Goal: Transaction & Acquisition: Purchase product/service

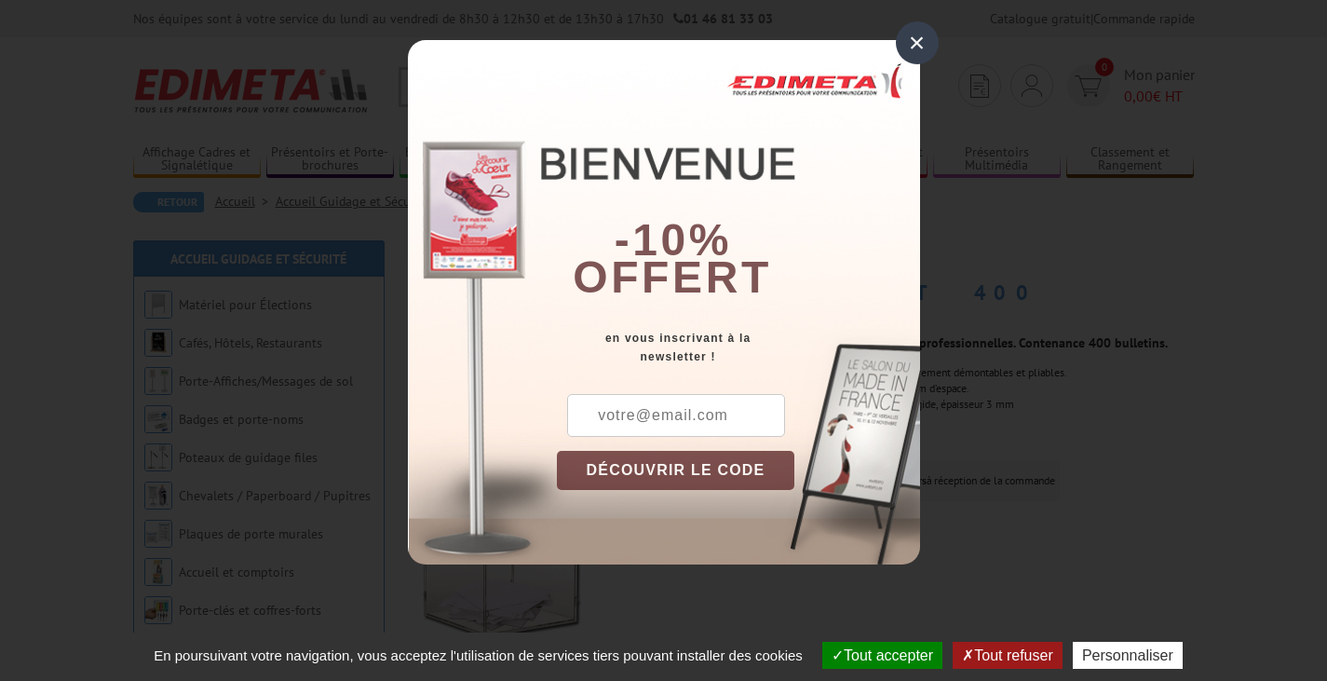
click at [916, 47] on div "×" at bounding box center [917, 42] width 43 height 43
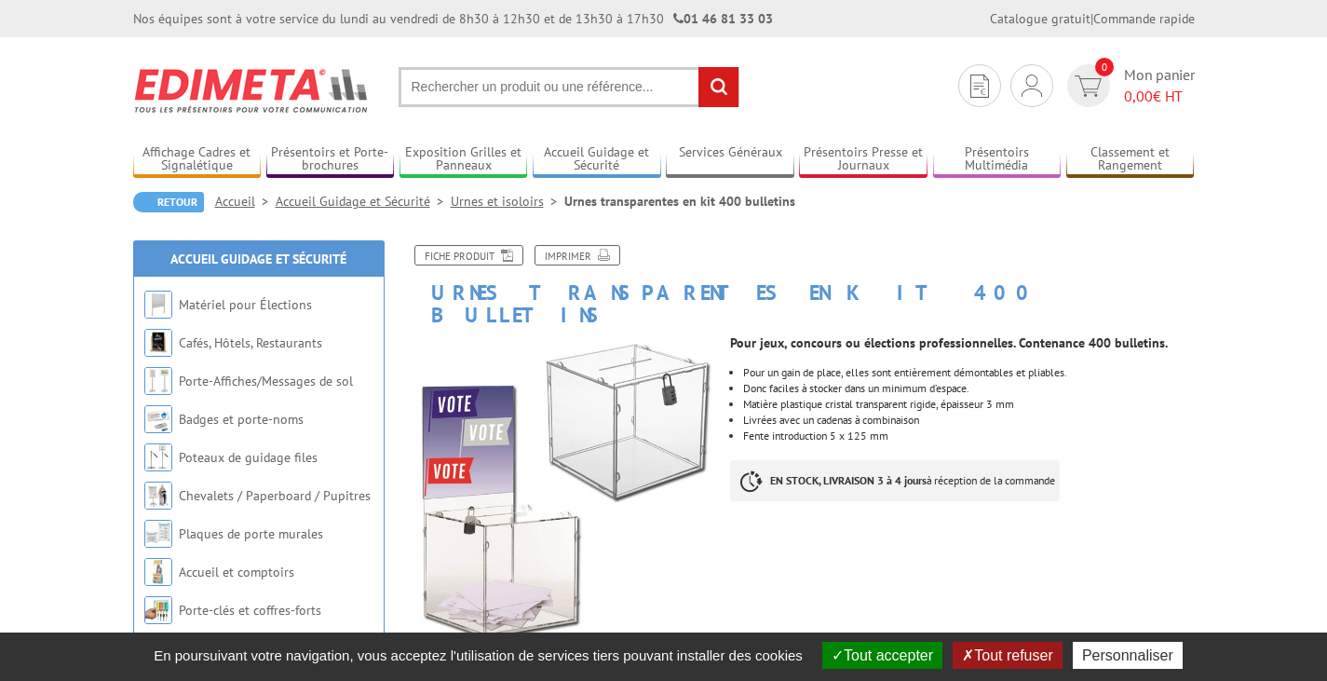
click at [868, 652] on button "Tout accepter" at bounding box center [882, 654] width 120 height 27
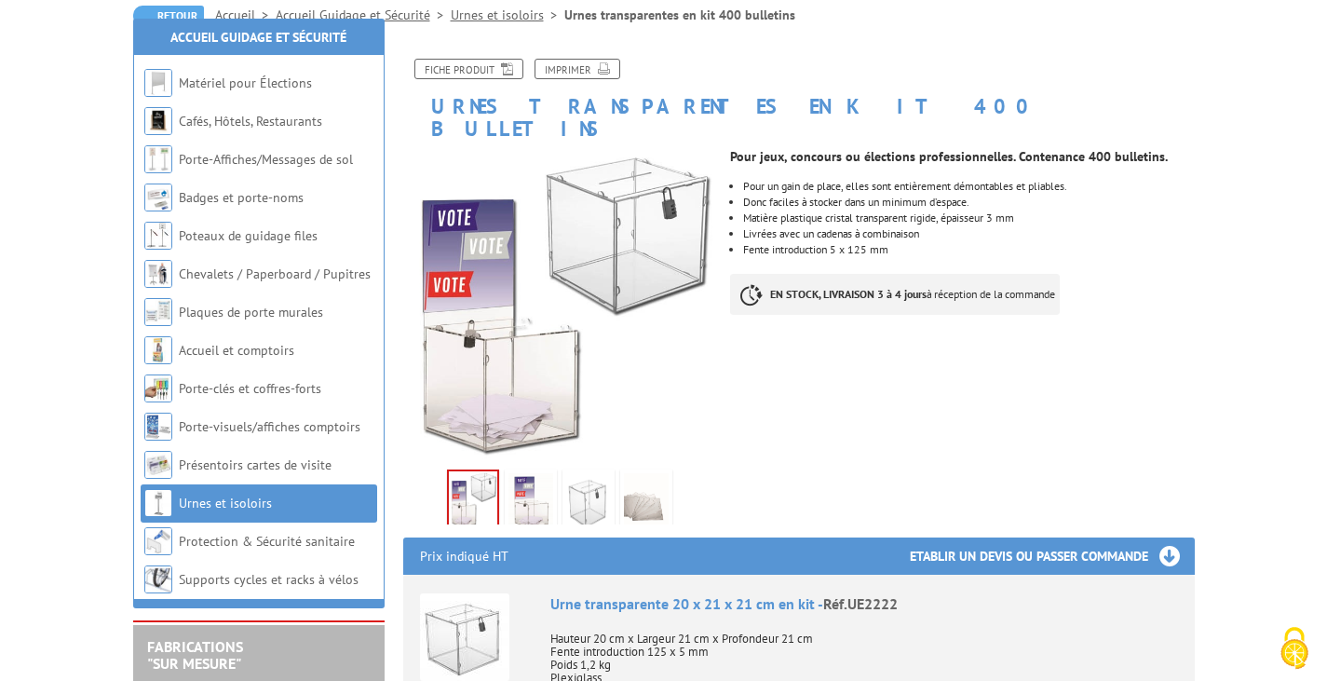
scroll to position [372, 0]
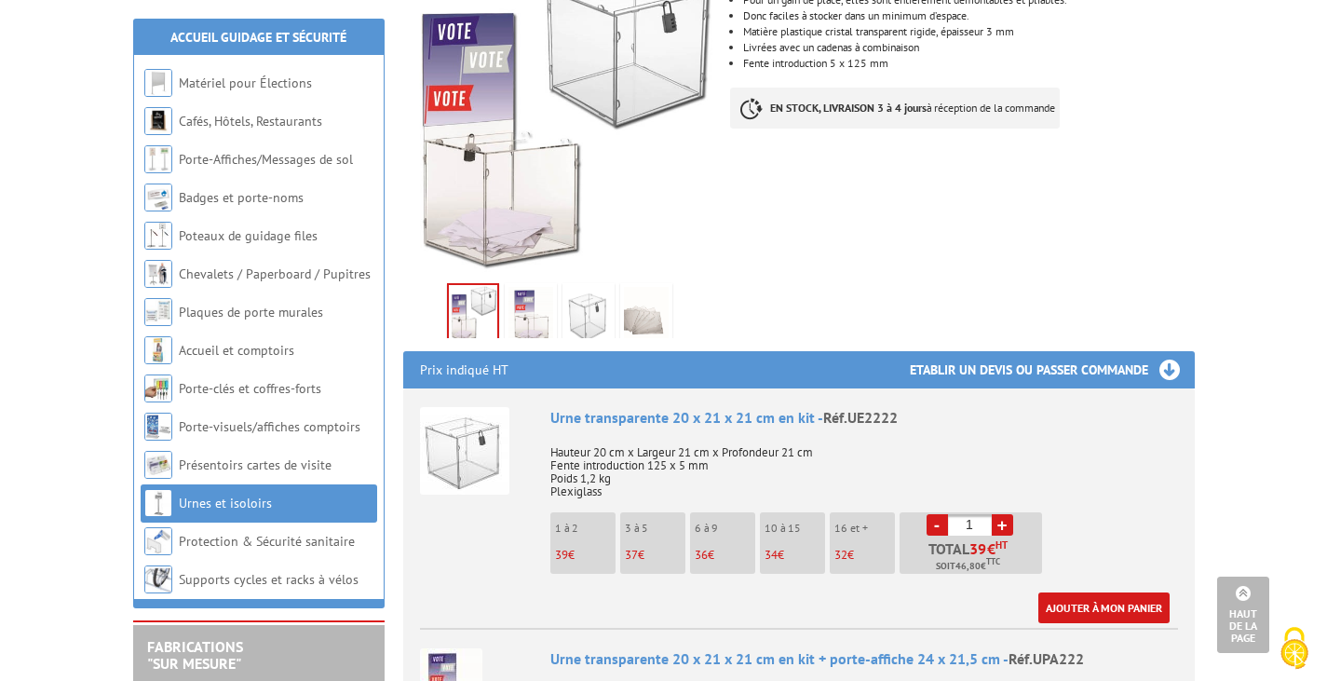
click at [1165, 351] on h3 "Etablir un devis ou passer commande" at bounding box center [1052, 369] width 285 height 37
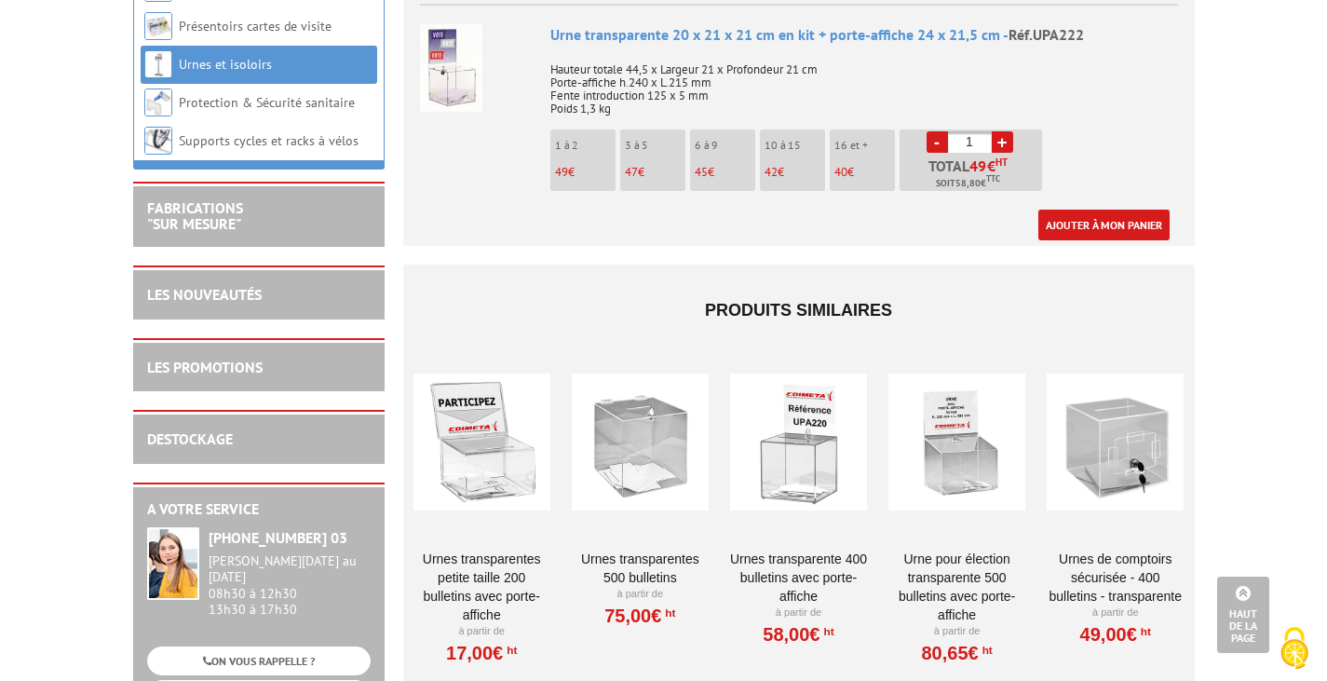
scroll to position [1024, 0]
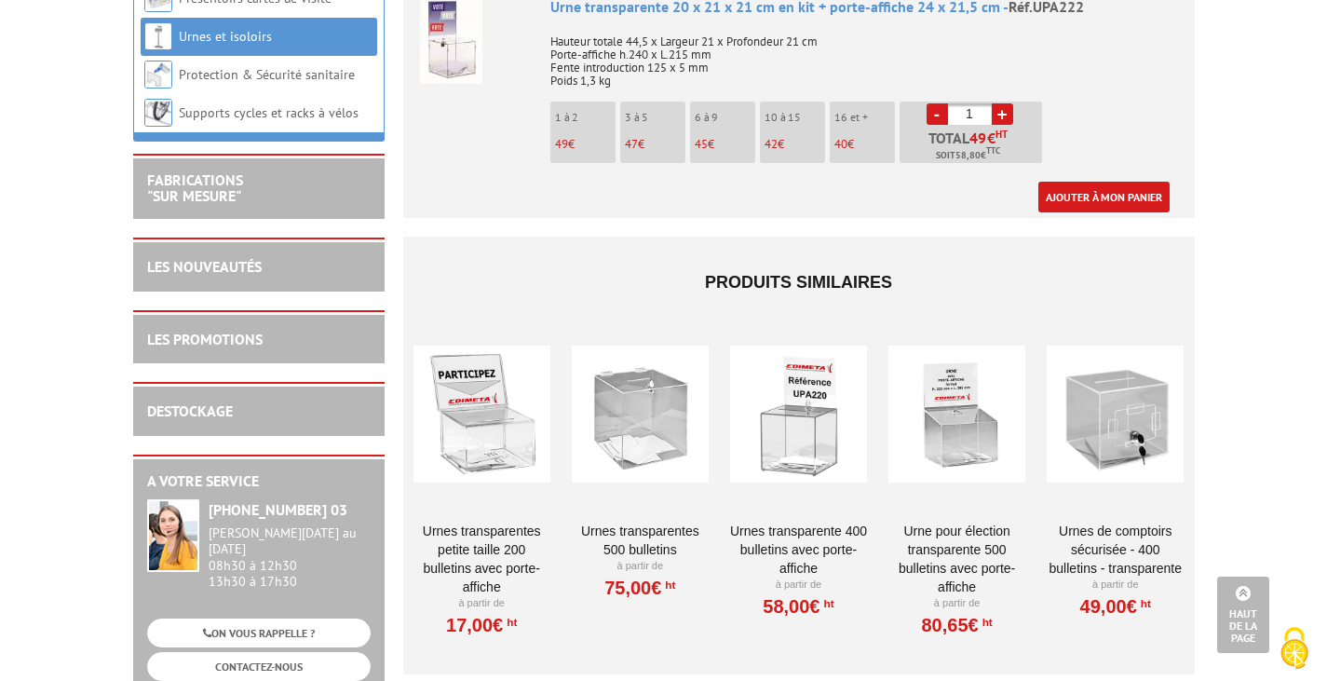
click at [503, 410] on div at bounding box center [481, 414] width 137 height 186
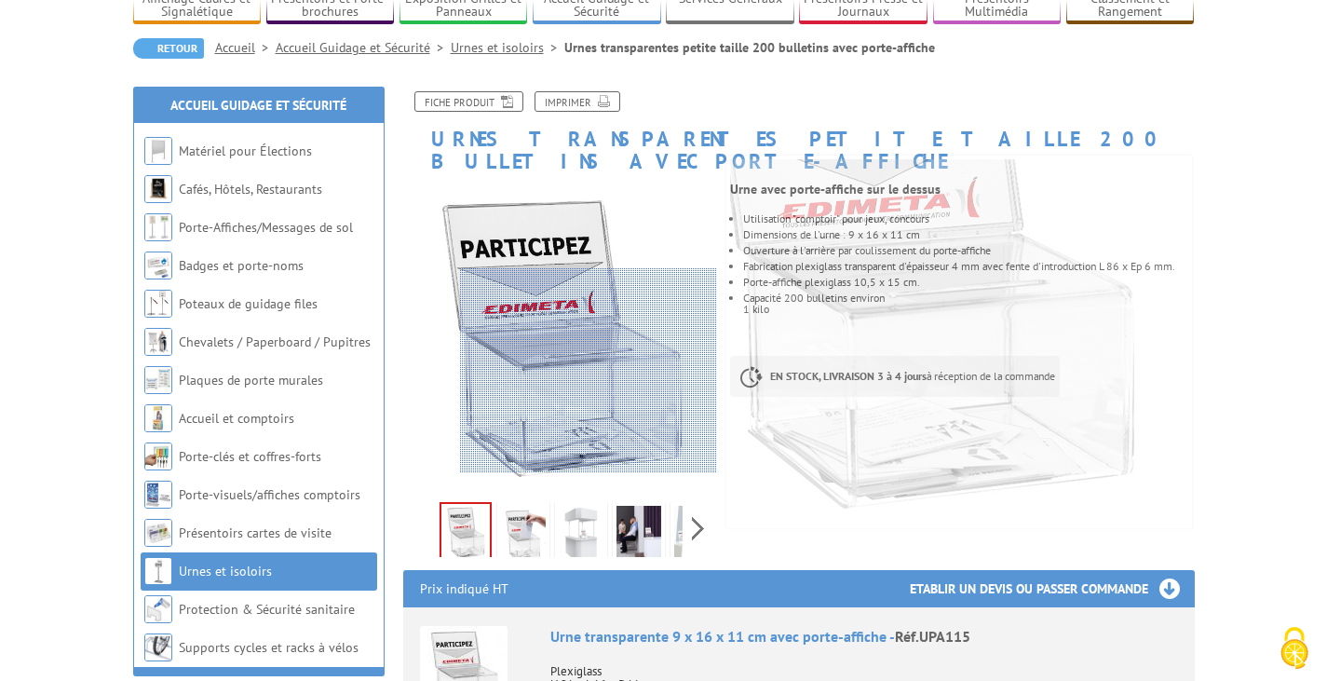
scroll to position [186, 0]
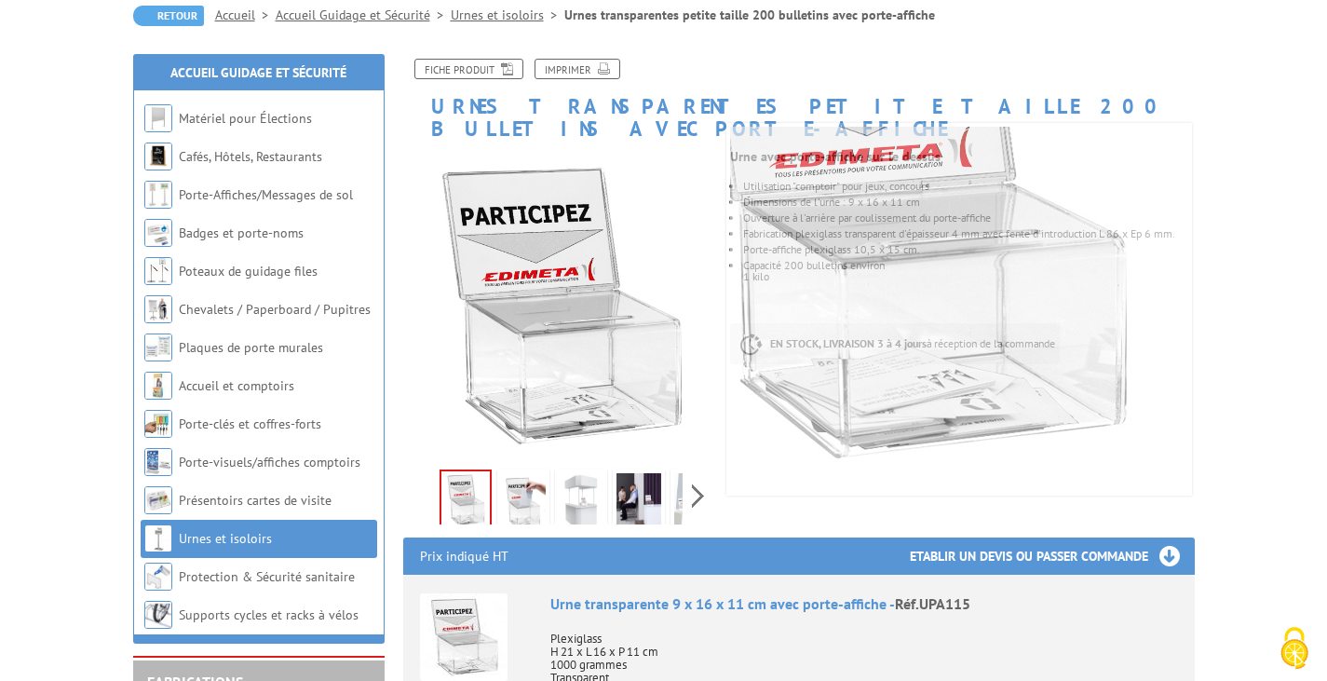
click at [627, 487] on img at bounding box center [638, 502] width 45 height 58
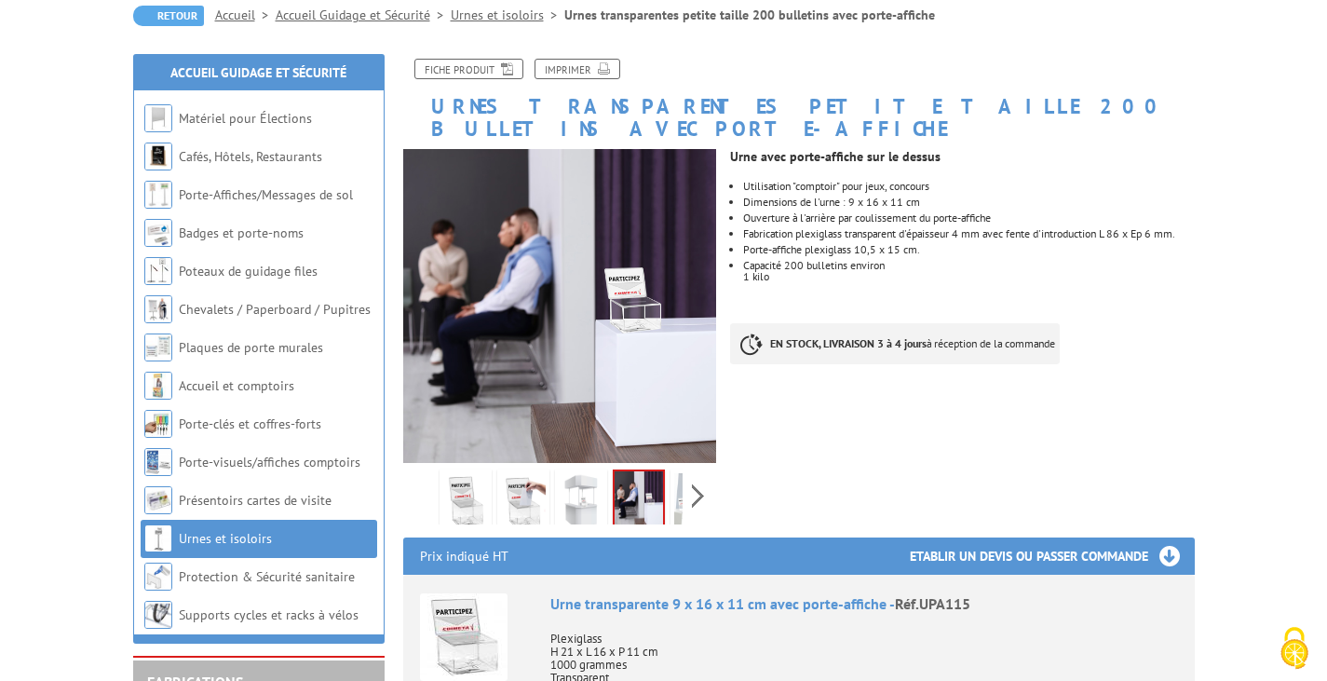
click at [509, 18] on link "Urnes et isoloirs" at bounding box center [508, 15] width 114 height 17
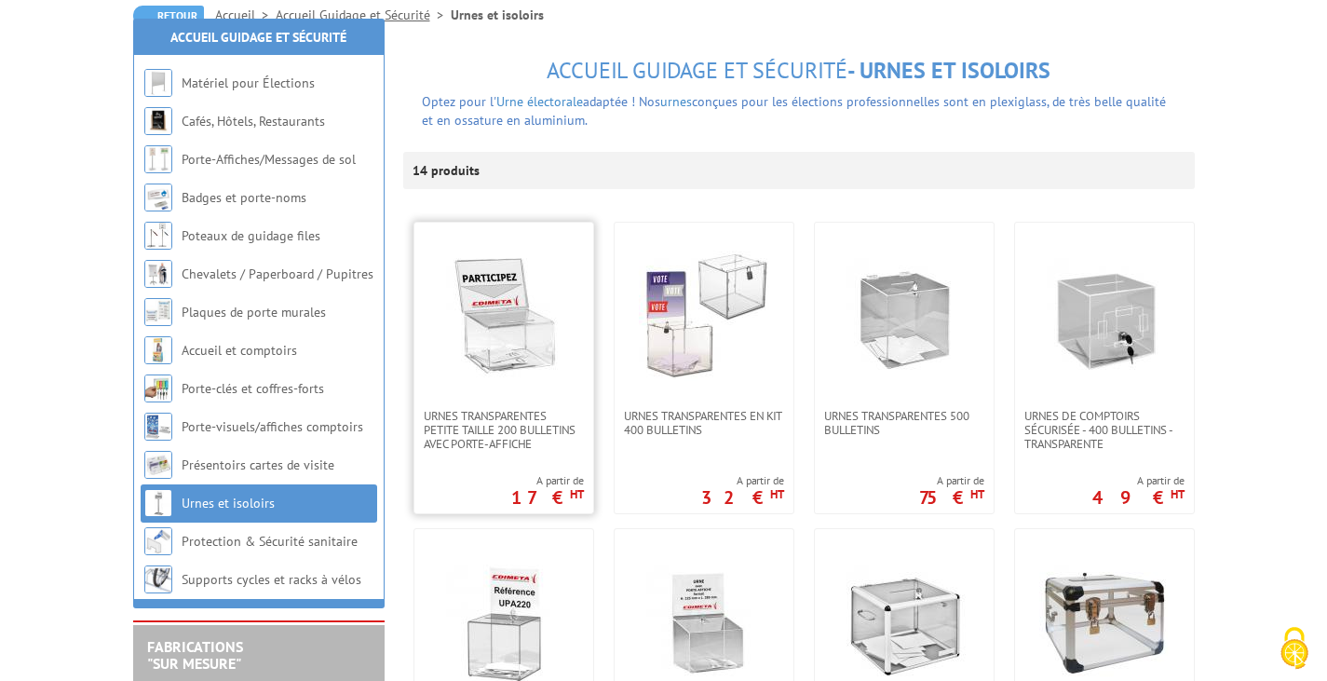
scroll to position [372, 0]
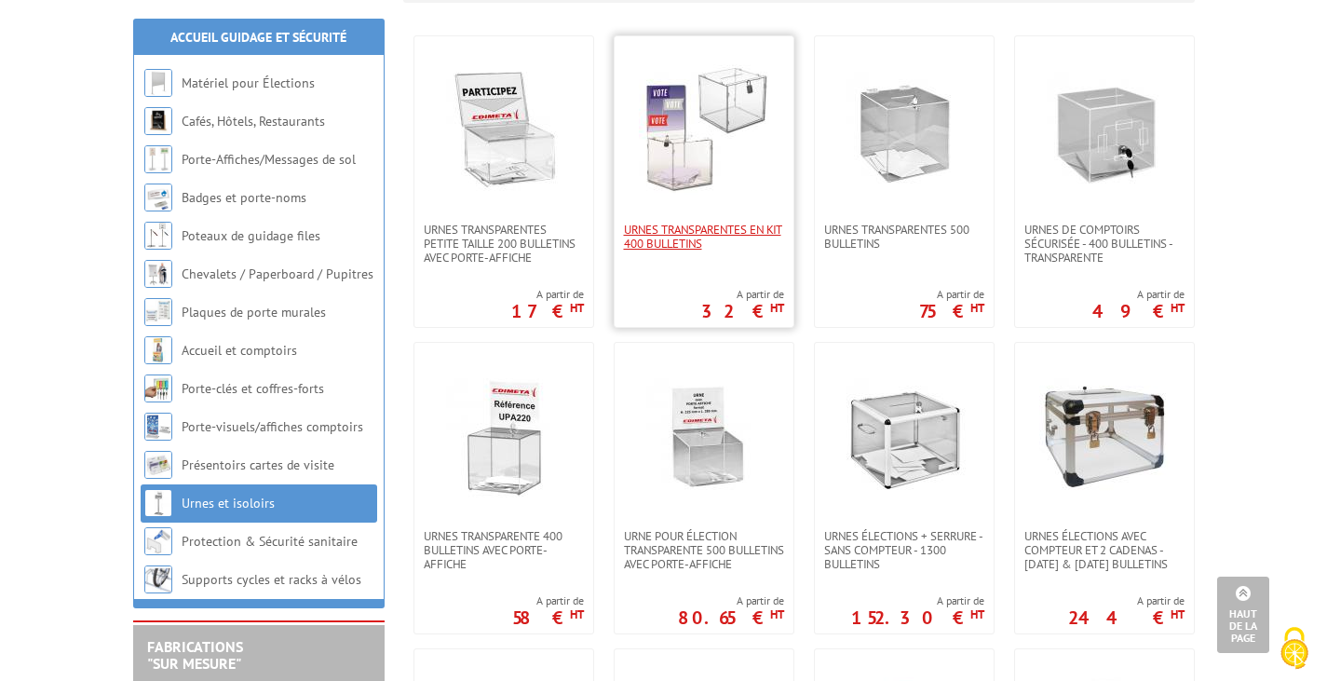
click at [723, 244] on span "Urnes transparentes en kit 400 bulletins" at bounding box center [704, 237] width 160 height 28
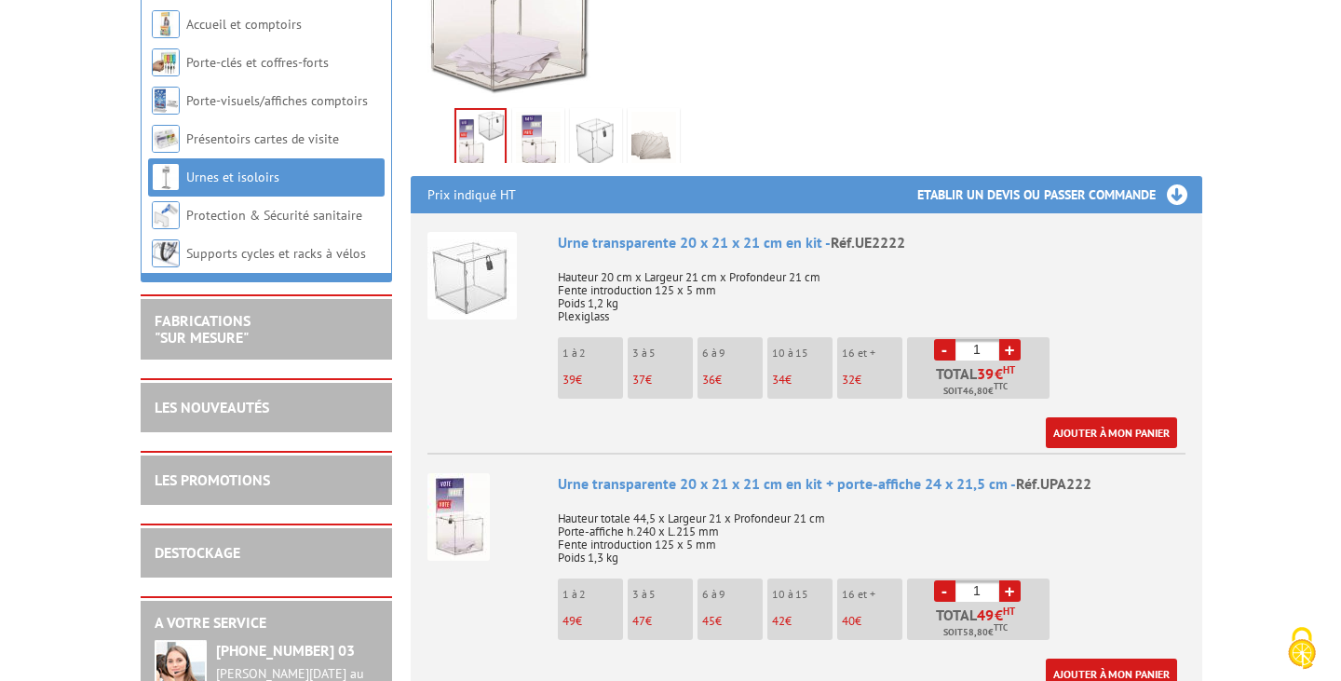
scroll to position [559, 0]
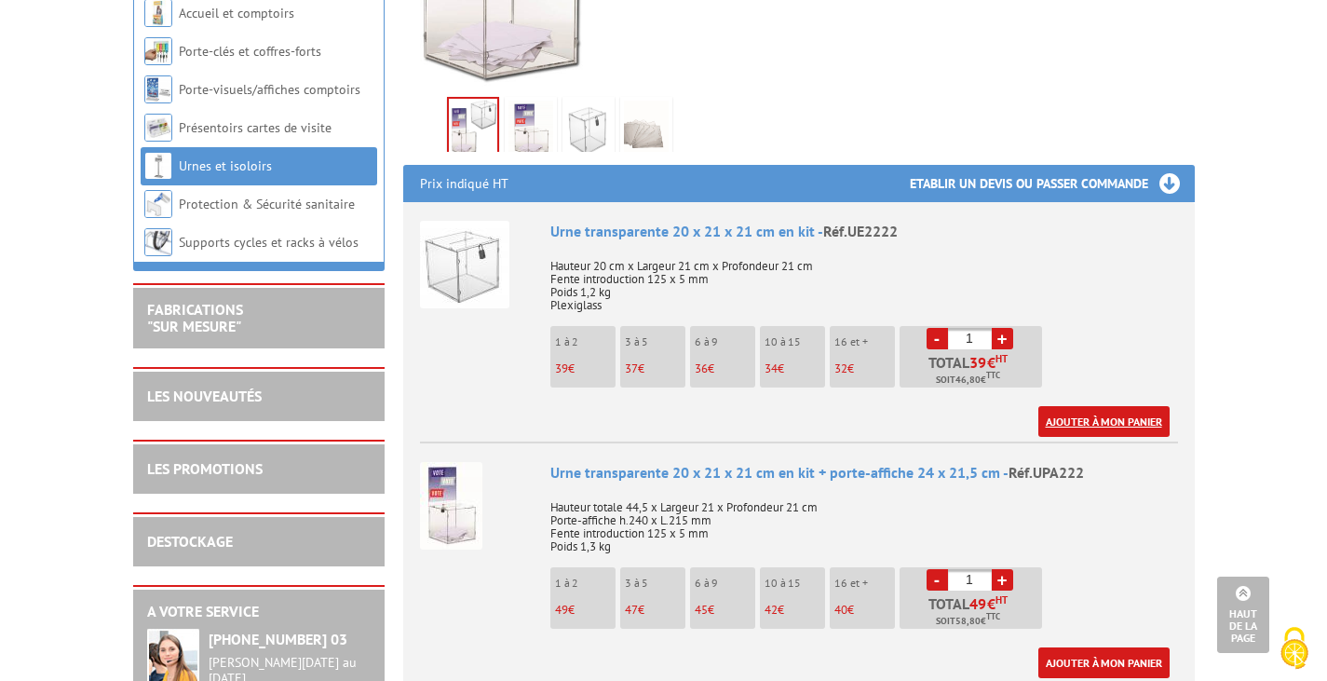
click at [1067, 406] on link "Ajouter à mon panier" at bounding box center [1103, 421] width 131 height 31
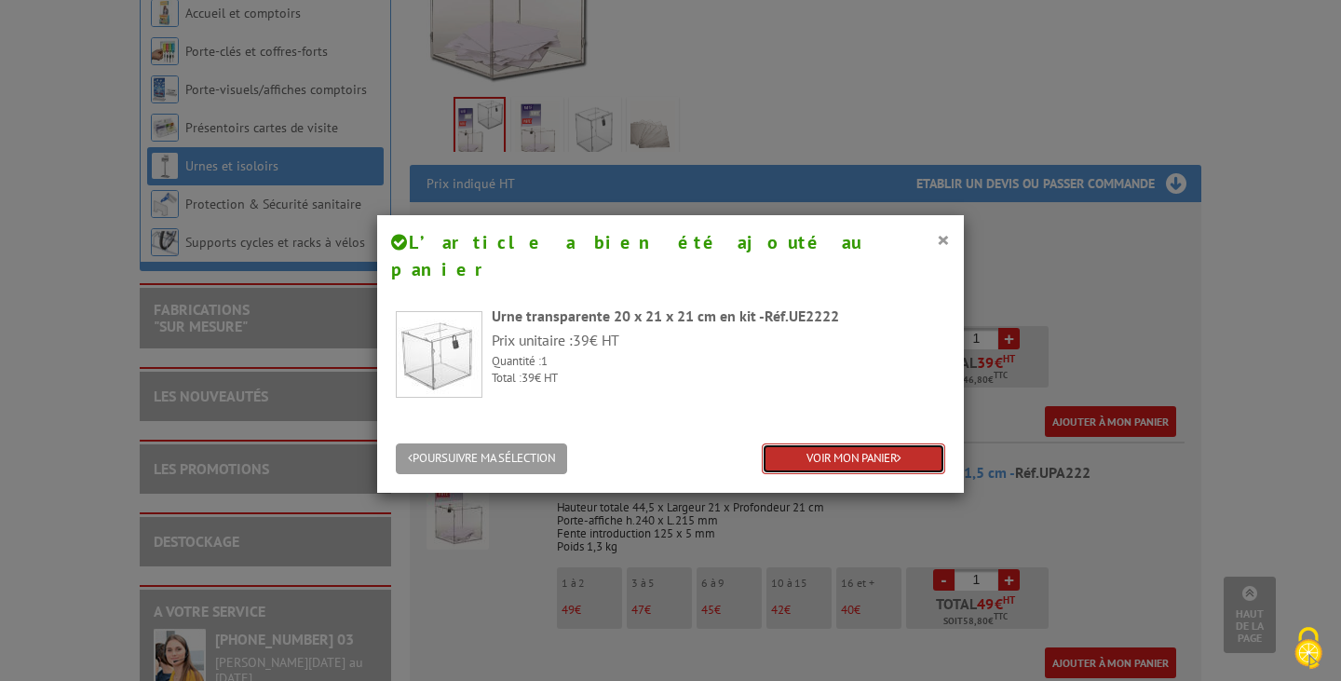
click at [862, 443] on link "VOIR MON PANIER" at bounding box center [853, 458] width 183 height 31
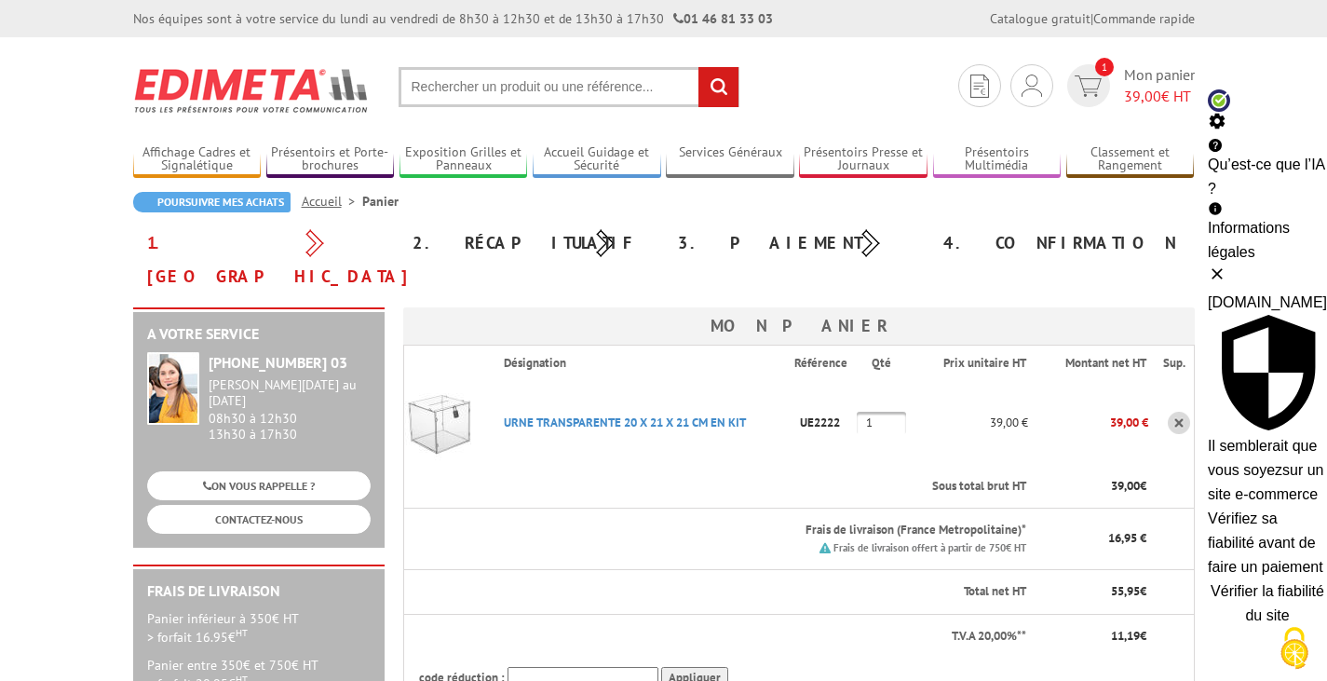
click at [1284, 264] on button at bounding box center [1267, 273] width 119 height 19
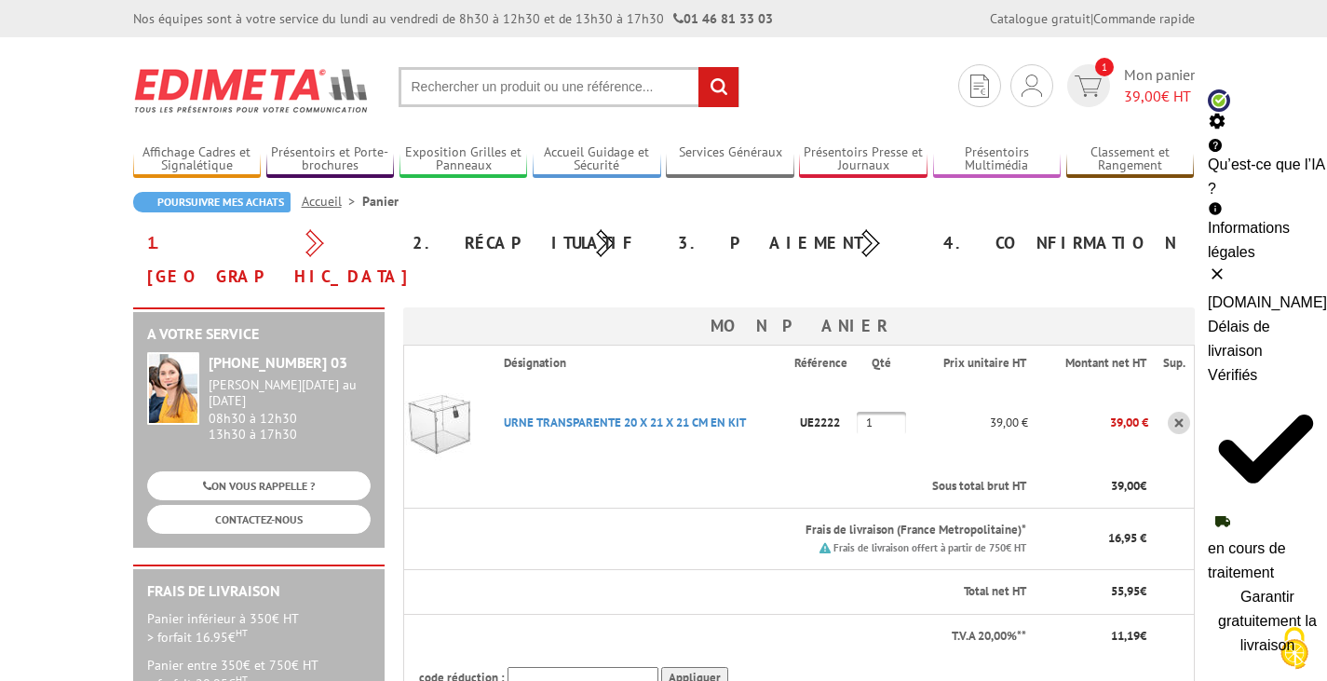
click at [1293, 264] on button at bounding box center [1267, 273] width 119 height 19
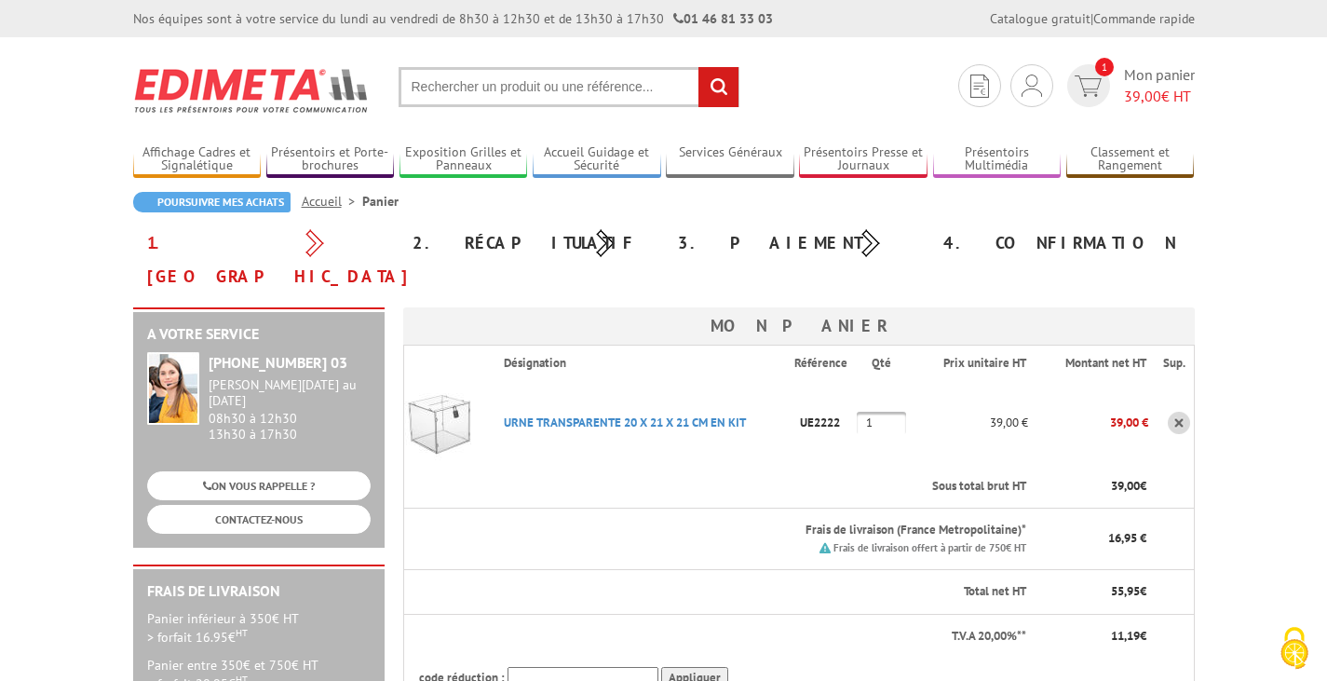
drag, startPoint x: 892, startPoint y: 391, endPoint x: 870, endPoint y: 392, distance: 22.4
click at [870, 412] on input "1" at bounding box center [881, 423] width 49 height 22
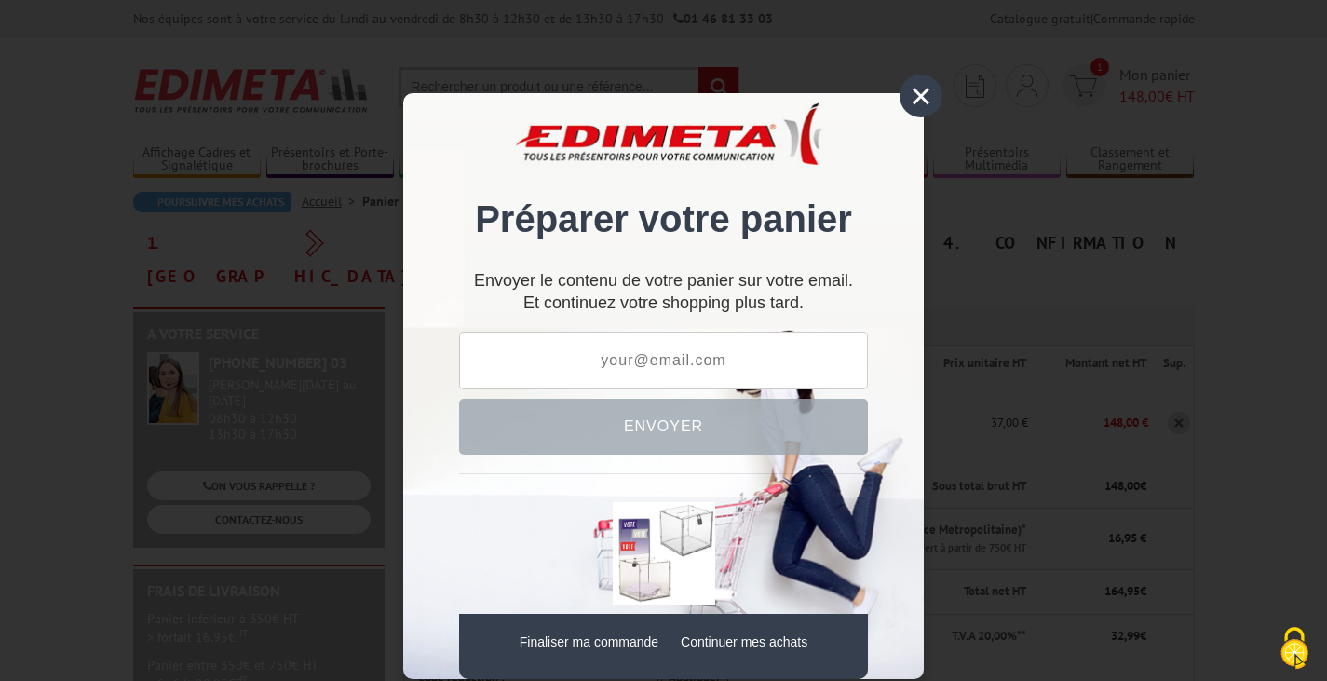
type input "4"
click at [920, 103] on div "×" at bounding box center [920, 95] width 43 height 43
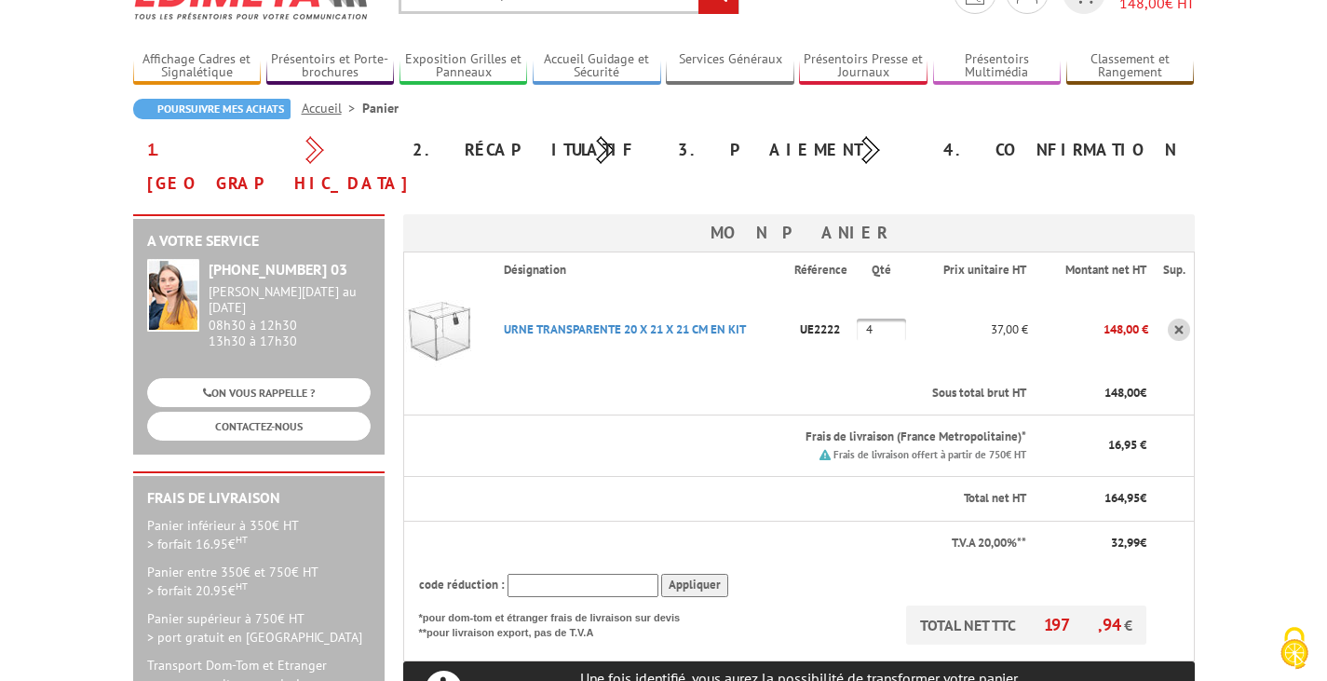
scroll to position [218, 0]
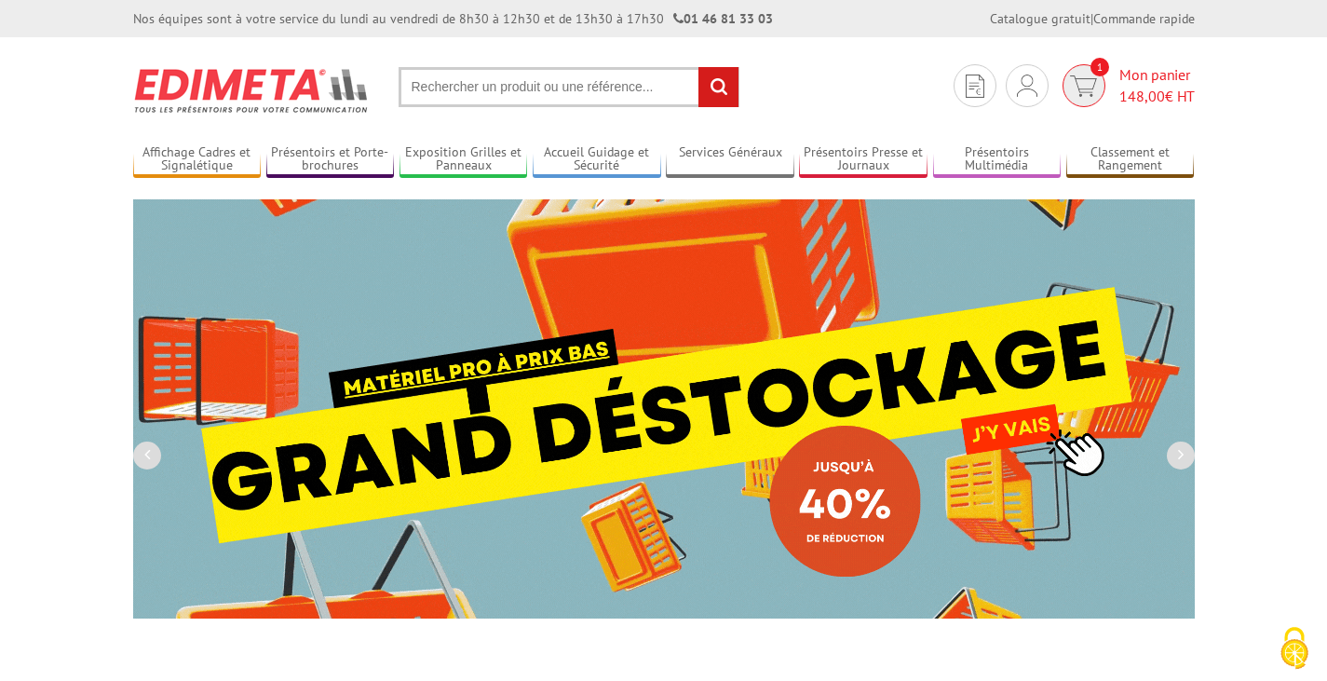
click at [1119, 82] on span "Mon panier 148,00 € HT" at bounding box center [1156, 85] width 75 height 43
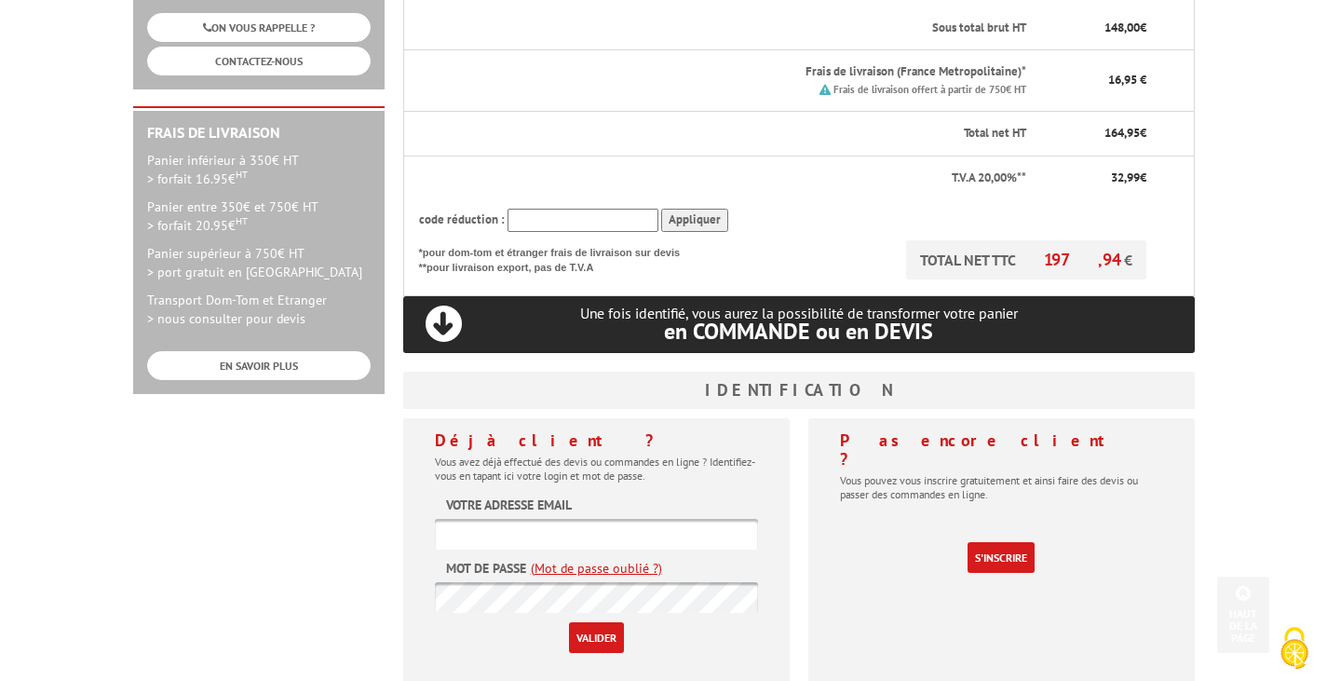
scroll to position [466, 0]
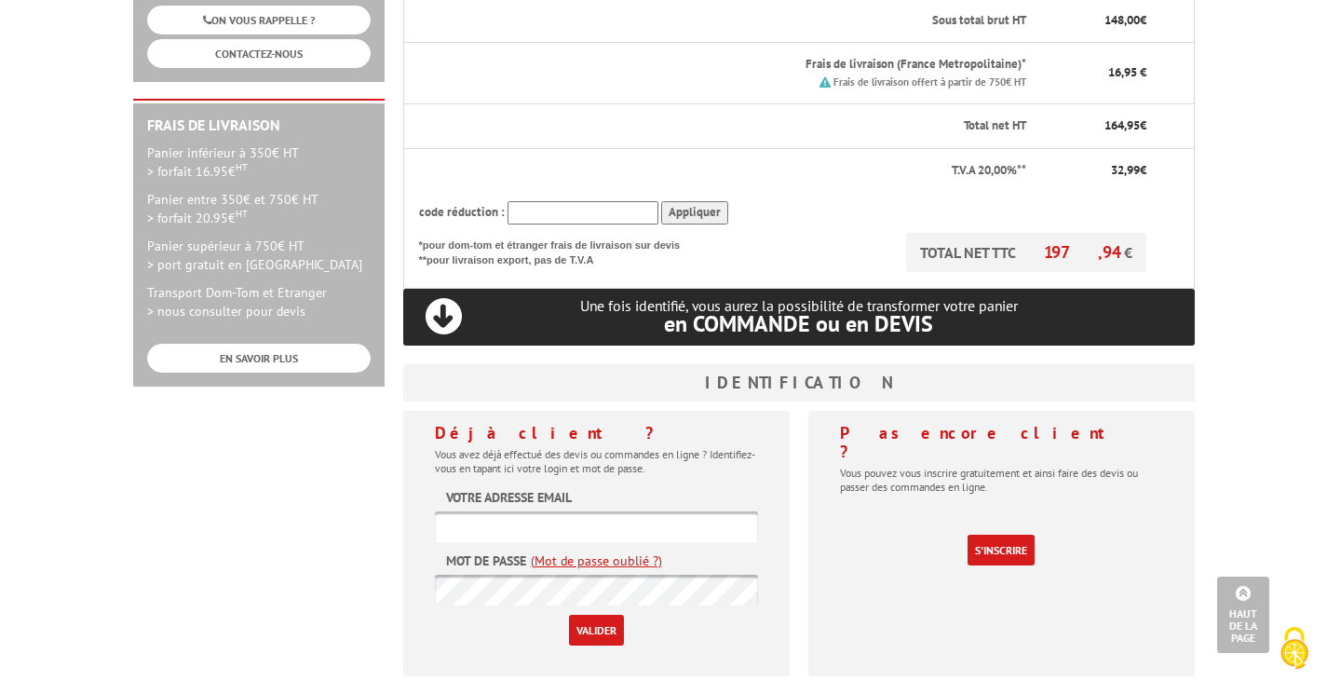
click at [588, 201] on input "text" at bounding box center [582, 212] width 151 height 23
type input "UNI15"
click at [679, 201] on input "Appliquer" at bounding box center [694, 212] width 67 height 23
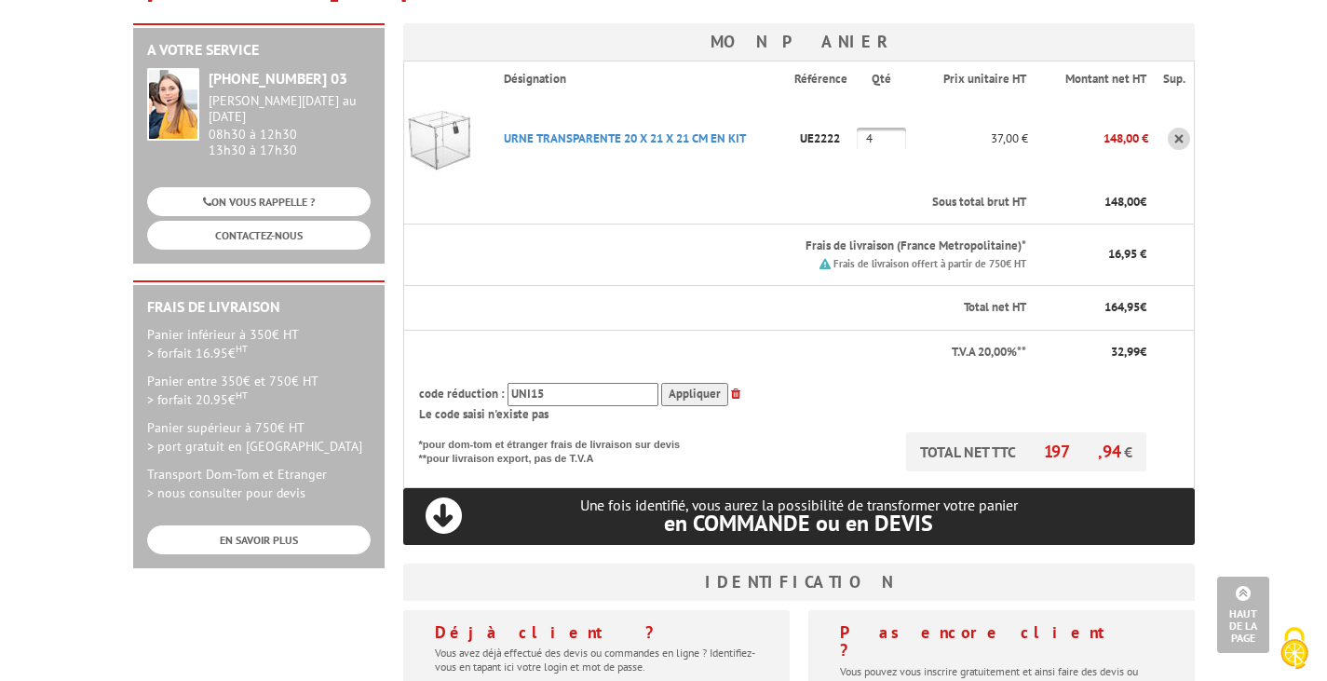
scroll to position [279, 0]
